Goal: Find specific page/section: Find specific page/section

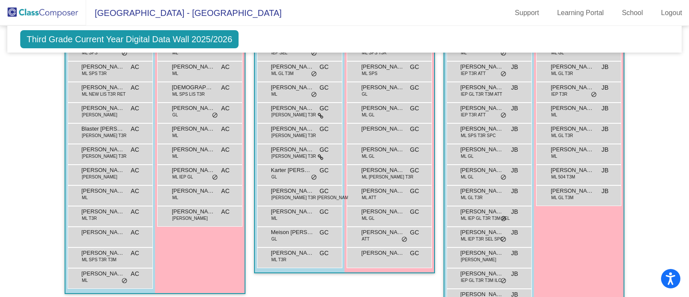
scroll to position [595, 0]
click at [468, 256] on span "[PERSON_NAME]" at bounding box center [478, 259] width 35 height 6
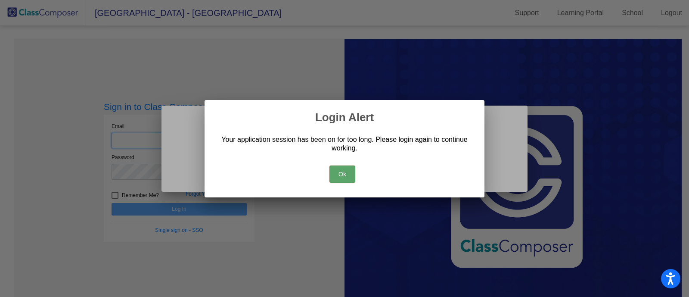
type input "[EMAIL_ADDRESS][PERSON_NAME][DOMAIN_NAME]"
click at [341, 167] on button "Ok" at bounding box center [342, 173] width 26 height 17
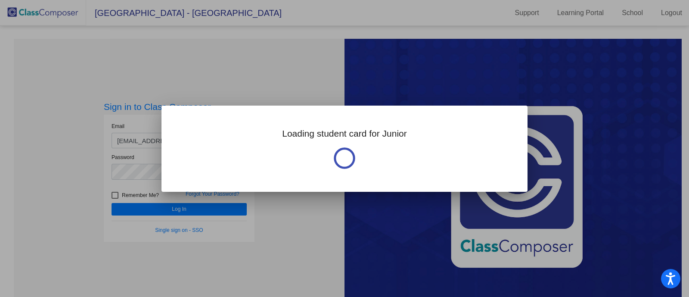
click at [180, 197] on div at bounding box center [344, 148] width 689 height 297
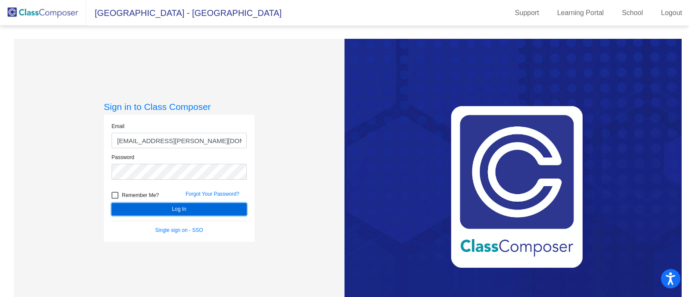
click at [178, 205] on button "Log In" at bounding box center [178, 209] width 135 height 12
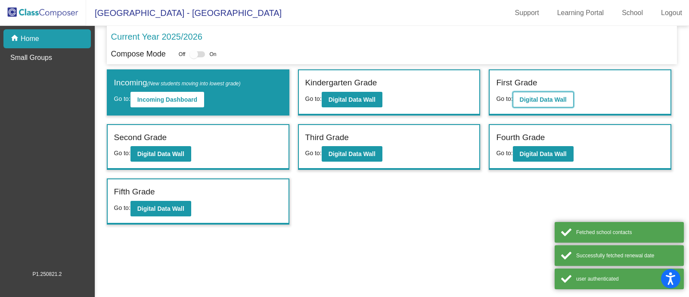
click at [573, 101] on button "Digital Data Wall" at bounding box center [543, 99] width 61 height 15
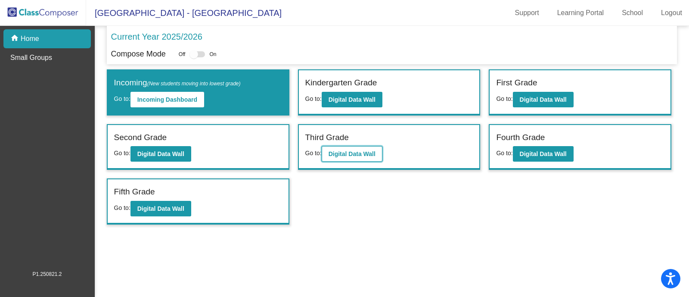
click at [357, 155] on b "Digital Data Wall" at bounding box center [351, 153] width 47 height 7
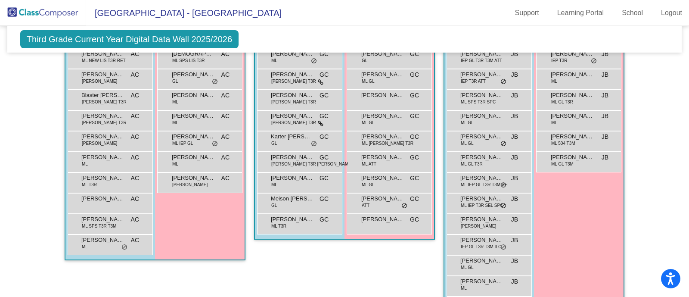
scroll to position [628, 0]
click at [473, 218] on span "[PERSON_NAME]" at bounding box center [481, 218] width 43 height 9
